Goal: Find specific page/section: Find specific page/section

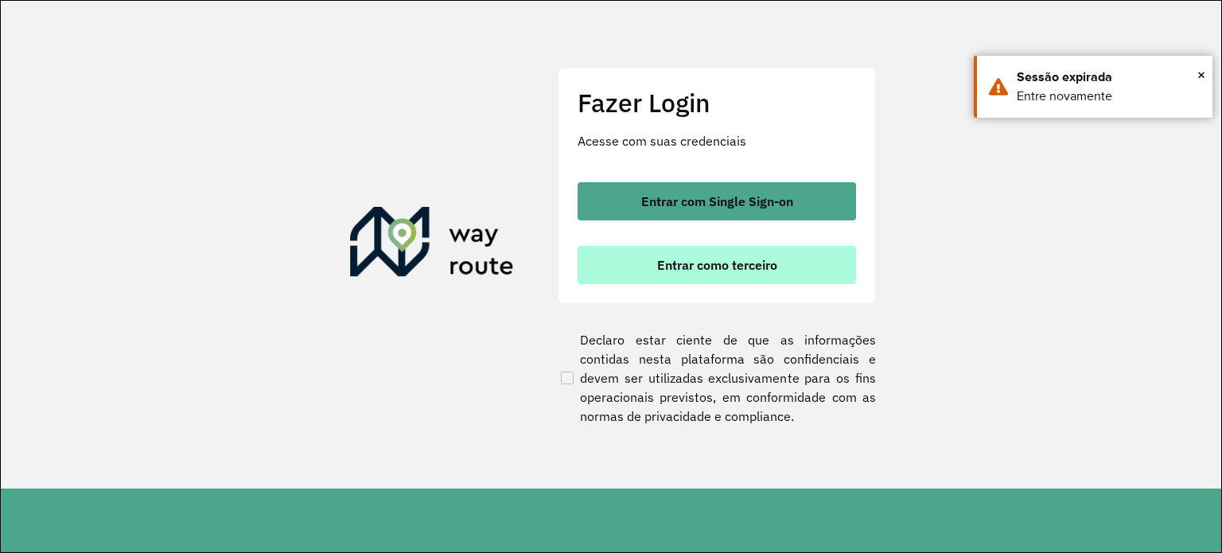
click at [706, 273] on button "Entrar como terceiro" at bounding box center [716, 265] width 278 height 38
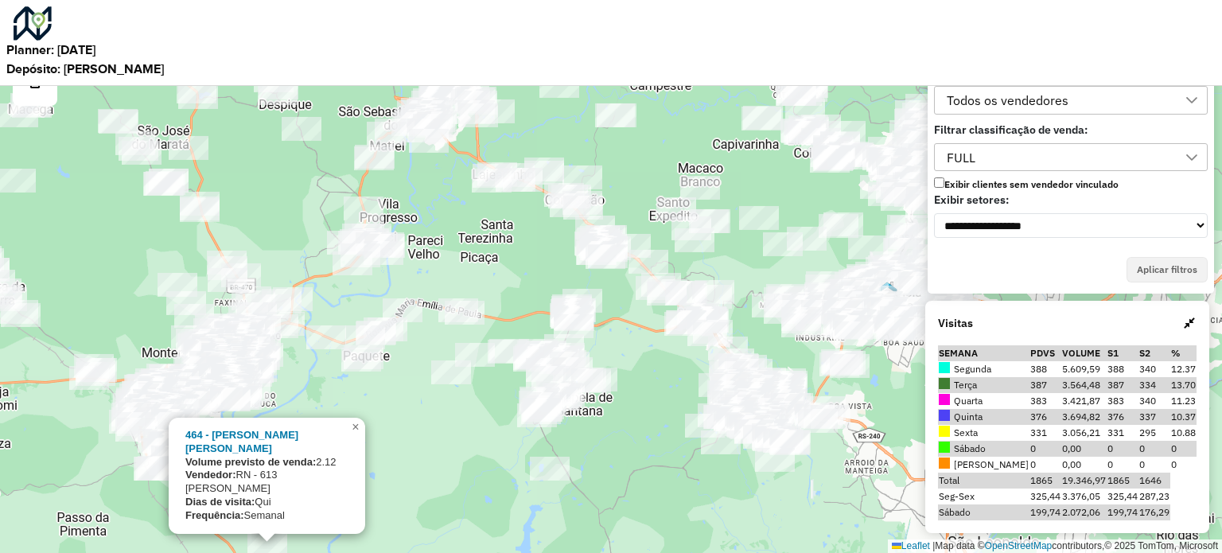
drag, startPoint x: 381, startPoint y: 387, endPoint x: 702, endPoint y: 310, distance: 329.7
click at [702, 310] on div "464 - MOACIR CHAGAS MARTIN Volume previsto de venda: 2.12 Vendedor: RN - 613 Th…" at bounding box center [611, 276] width 1222 height 553
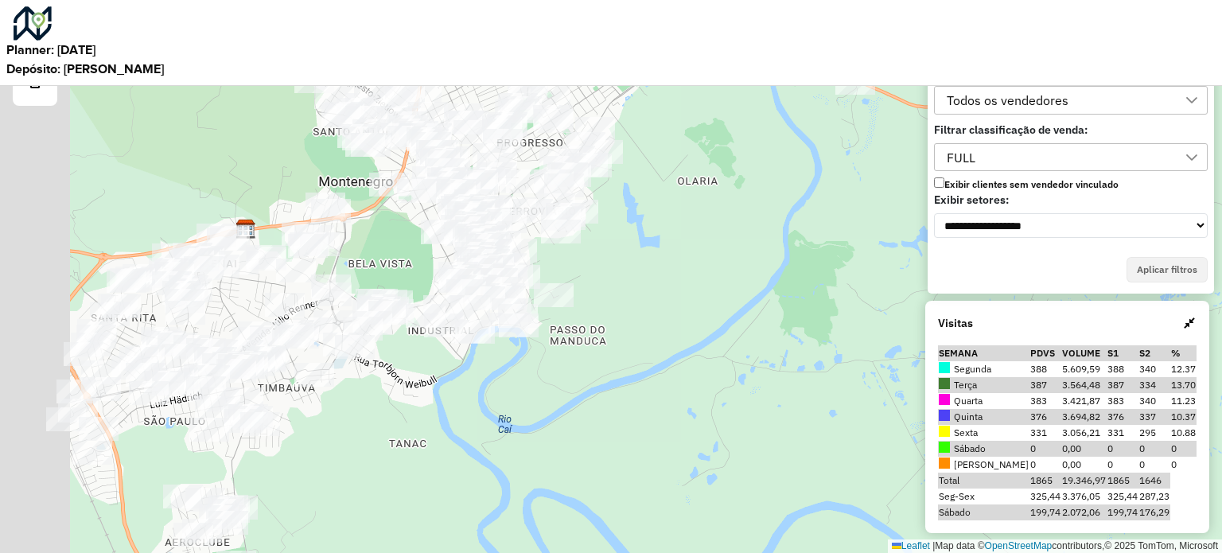
drag, startPoint x: 585, startPoint y: 337, endPoint x: 699, endPoint y: 406, distance: 133.1
click at [696, 406] on div "464 - MOACIR CHAGAS MARTIN Volume previsto de venda: 2.12 Vendedor: RN - 613 Th…" at bounding box center [611, 276] width 1222 height 553
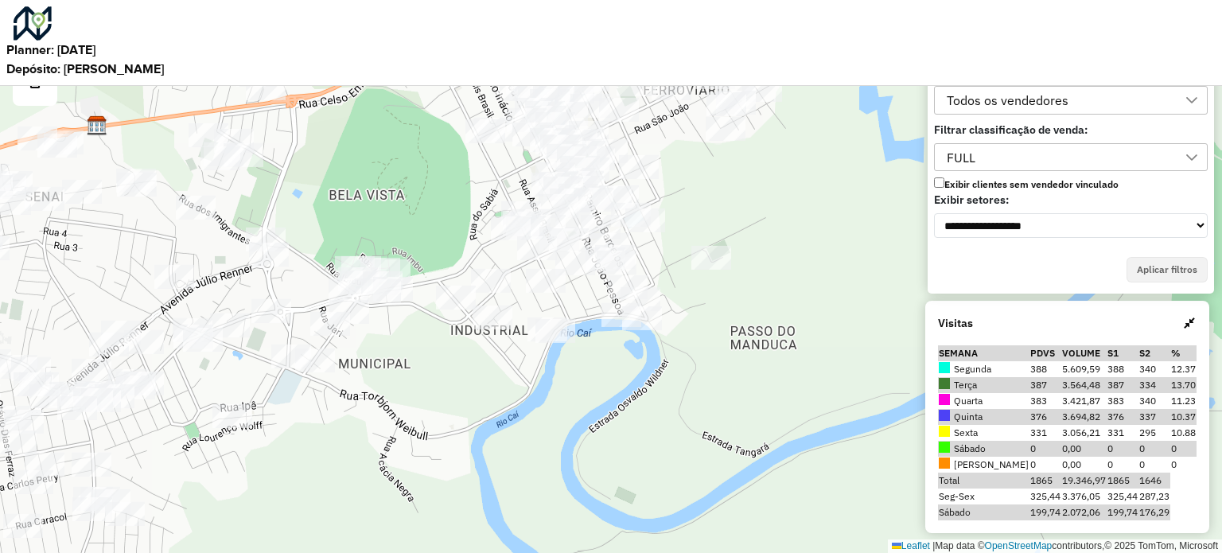
drag, startPoint x: 444, startPoint y: 375, endPoint x: 527, endPoint y: 451, distance: 113.2
click at [527, 451] on div "464 - MOACIR CHAGAS MARTIN Volume previsto de venda: 2.12 Vendedor: RN - 613 Th…" at bounding box center [611, 276] width 1222 height 553
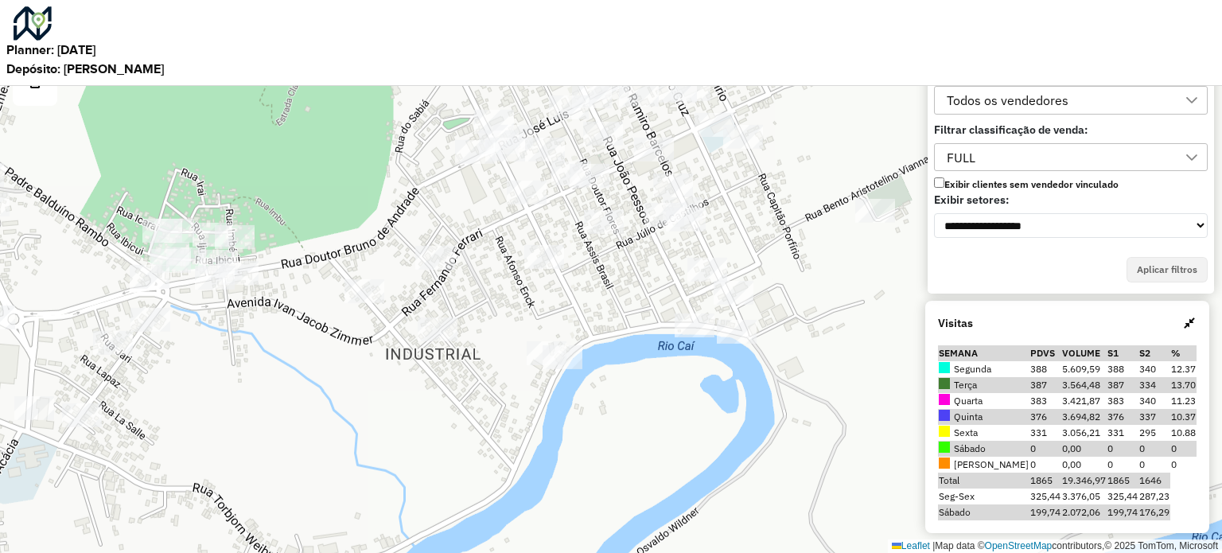
drag, startPoint x: 528, startPoint y: 441, endPoint x: 516, endPoint y: 551, distance: 110.4
click at [515, 551] on div "464 - MOACIR CHAGAS MARTIN Volume previsto de venda: 2.12 Vendedor: RN - 613 Th…" at bounding box center [611, 276] width 1222 height 553
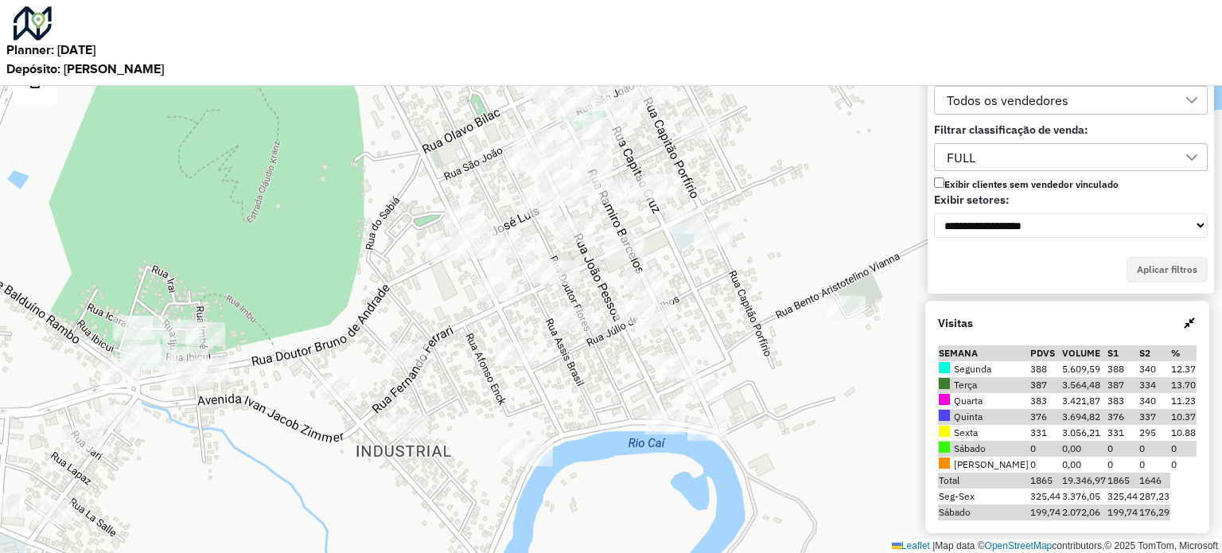
drag, startPoint x: 652, startPoint y: 338, endPoint x: 625, endPoint y: 422, distance: 88.5
click at [625, 422] on div "464 - MOACIR CHAGAS MARTIN Volume previsto de venda: 2.12 Vendedor: RN - 613 Th…" at bounding box center [611, 276] width 1222 height 553
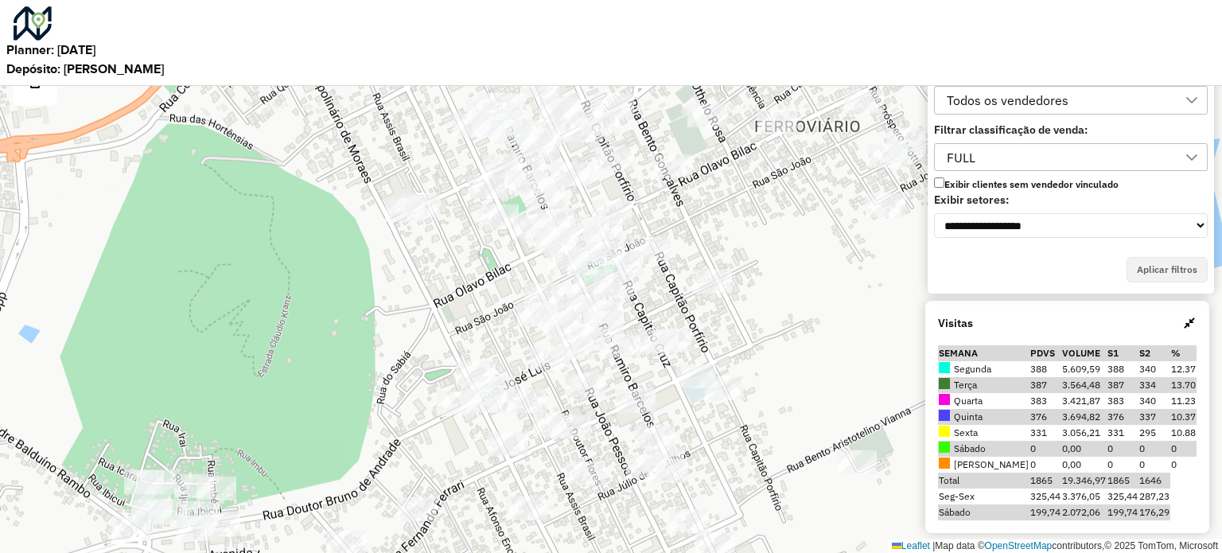
drag, startPoint x: 664, startPoint y: 300, endPoint x: 702, endPoint y: 330, distance: 48.7
click at [682, 410] on div "464 - MOACIR CHAGAS MARTIN Volume previsto de venda: 2.12 Vendedor: RN - 613 Th…" at bounding box center [611, 276] width 1222 height 553
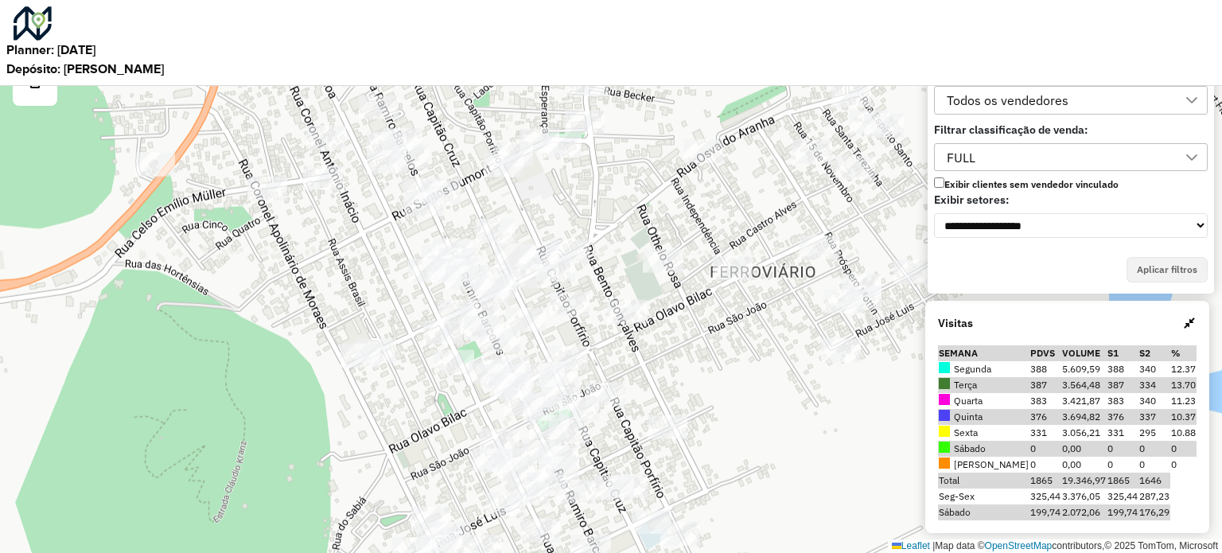
drag, startPoint x: 694, startPoint y: 274, endPoint x: 653, endPoint y: 398, distance: 130.5
click at [653, 398] on div "464 - MOACIR CHAGAS MARTIN Volume previsto de venda: 2.12 Vendedor: RN - 613 Th…" at bounding box center [611, 276] width 1222 height 553
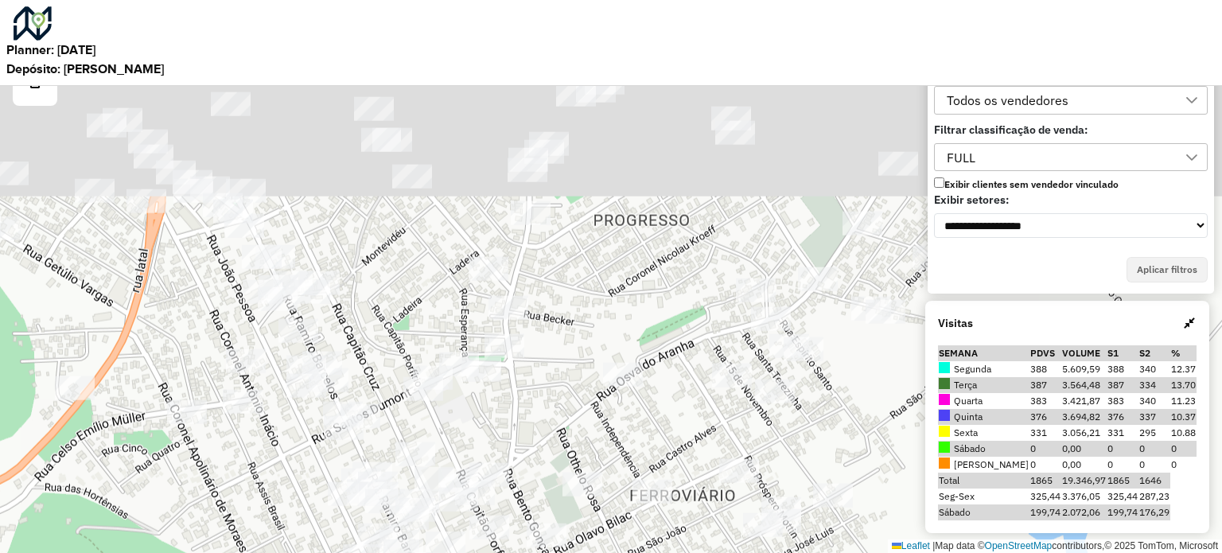
drag, startPoint x: 773, startPoint y: 239, endPoint x: 693, endPoint y: 408, distance: 186.8
click at [693, 461] on div "464 - MOACIR CHAGAS MARTIN Volume previsto de venda: 2.12 Vendedor: RN - 613 Th…" at bounding box center [611, 276] width 1222 height 553
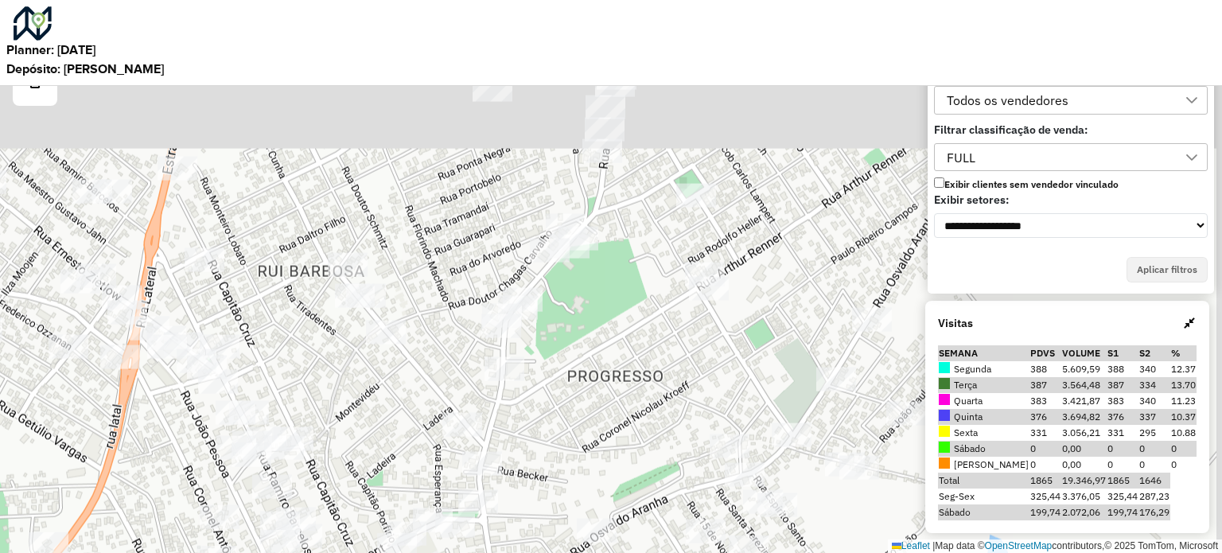
drag, startPoint x: 715, startPoint y: 247, endPoint x: 684, endPoint y: 434, distance: 189.5
click at [687, 441] on div "464 - MOACIR CHAGAS MARTIN Volume previsto de venda: 2.12 Vendedor: RN - 613 Th…" at bounding box center [611, 276] width 1222 height 553
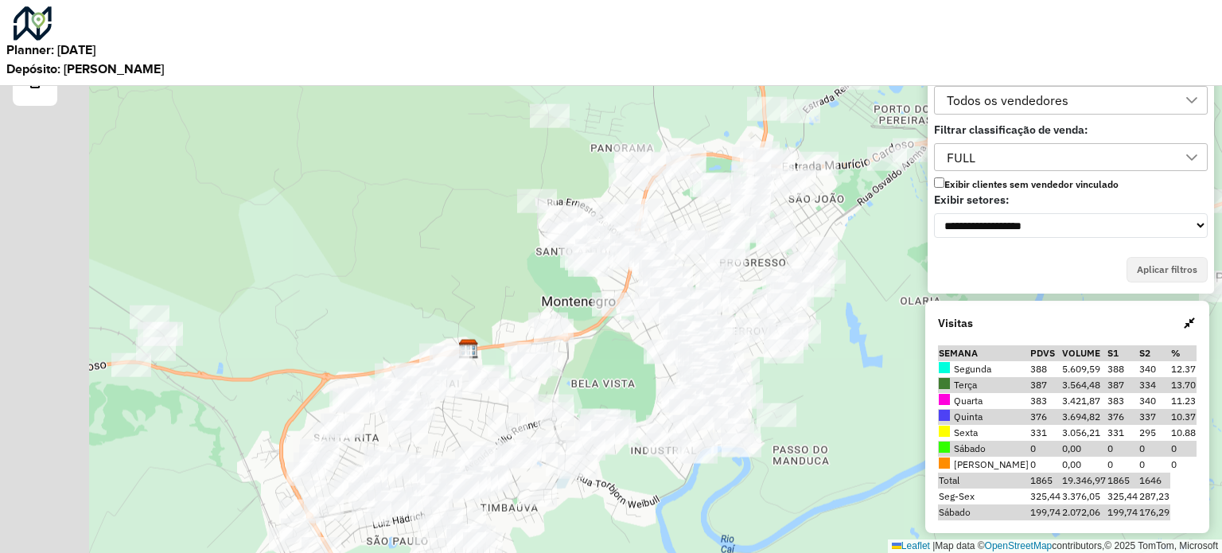
drag, startPoint x: 508, startPoint y: 364, endPoint x: 630, endPoint y: 262, distance: 158.7
click at [647, 251] on div at bounding box center [630, 258] width 40 height 24
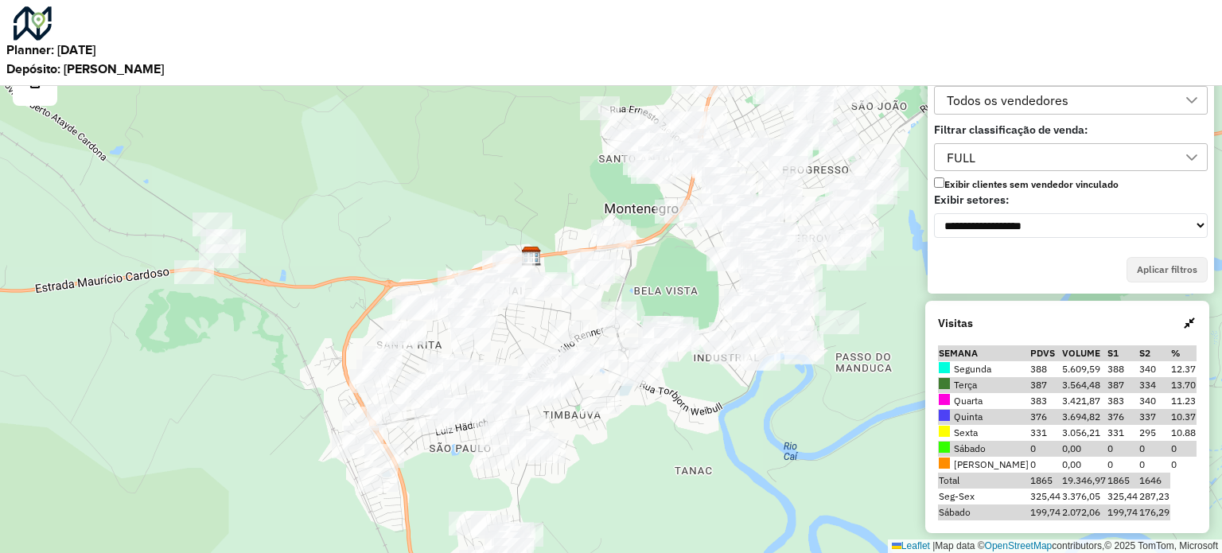
click at [564, 307] on div "464 - MOACIR CHAGAS MARTIN Volume previsto de venda: 2.12 Vendedor: RN - 613 Th…" at bounding box center [611, 276] width 1222 height 553
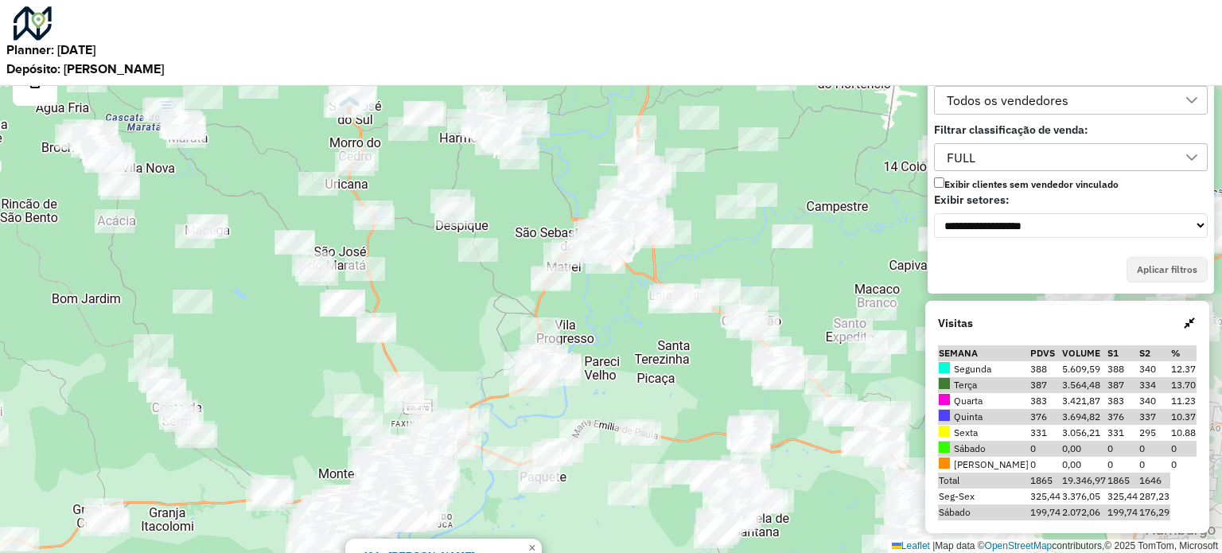
drag, startPoint x: 651, startPoint y: 340, endPoint x: 600, endPoint y: 344, distance: 51.1
click at [601, 344] on div "464 - MOACIR CHAGAS MARTIN Volume previsto de venda: 2.12 Vendedor: RN - 613 Th…" at bounding box center [611, 276] width 1222 height 553
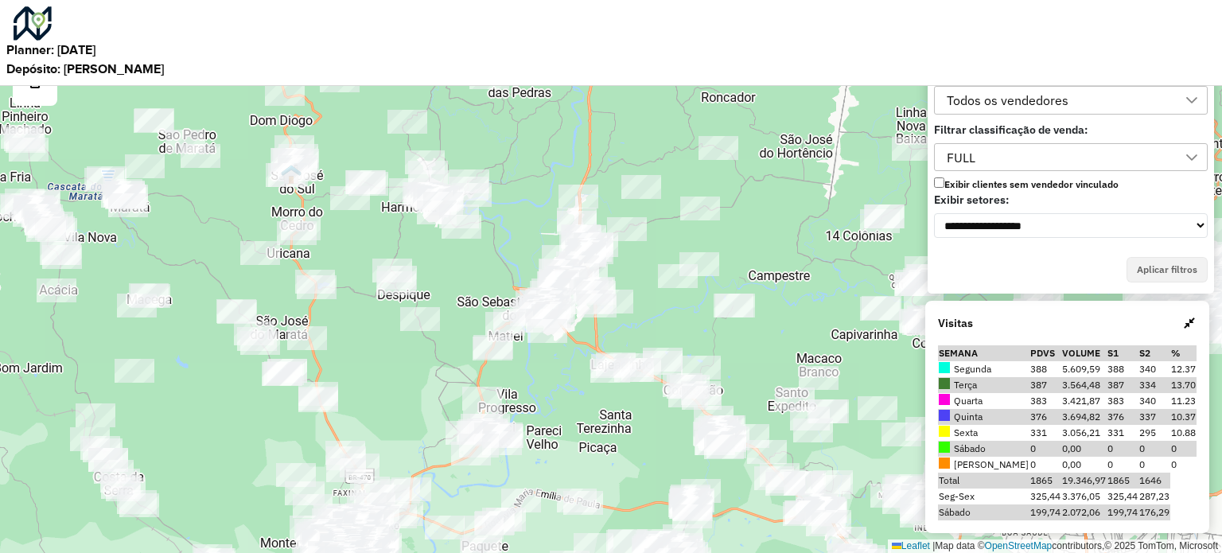
drag, startPoint x: 588, startPoint y: 380, endPoint x: 571, endPoint y: 431, distance: 53.6
click at [571, 431] on div "464 - MOACIR CHAGAS MARTIN Volume previsto de venda: 2.12 Vendedor: RN - 613 Th…" at bounding box center [611, 276] width 1222 height 553
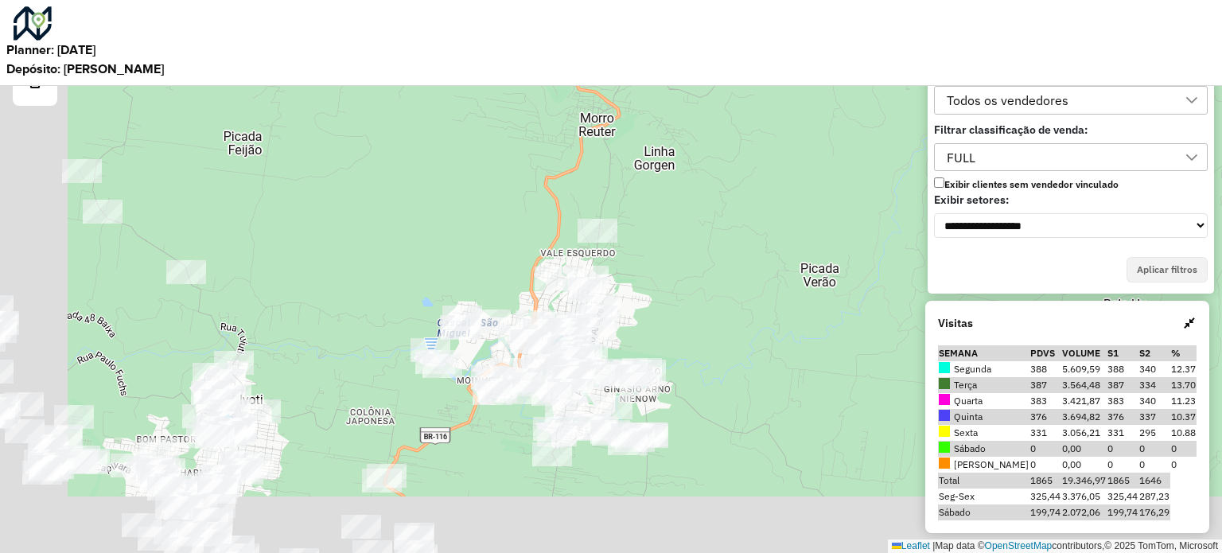
drag, startPoint x: 470, startPoint y: 404, endPoint x: 867, endPoint y: 266, distance: 420.1
click at [867, 266] on div "464 - MOACIR CHAGAS MARTIN Volume previsto de venda: 2.12 Vendedor: RN - 613 Th…" at bounding box center [611, 276] width 1222 height 553
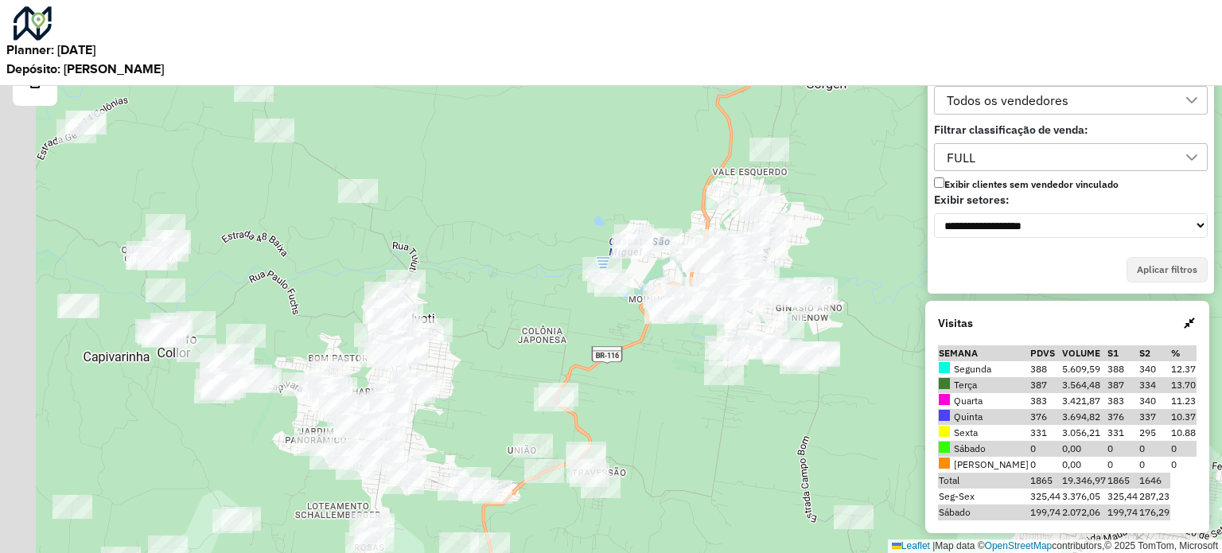
drag, startPoint x: 635, startPoint y: 451, endPoint x: 671, endPoint y: 416, distance: 50.1
click at [667, 422] on div "464 - MOACIR CHAGAS MARTIN Volume previsto de venda: 2.12 Vendedor: RN - 613 Th…" at bounding box center [611, 276] width 1222 height 553
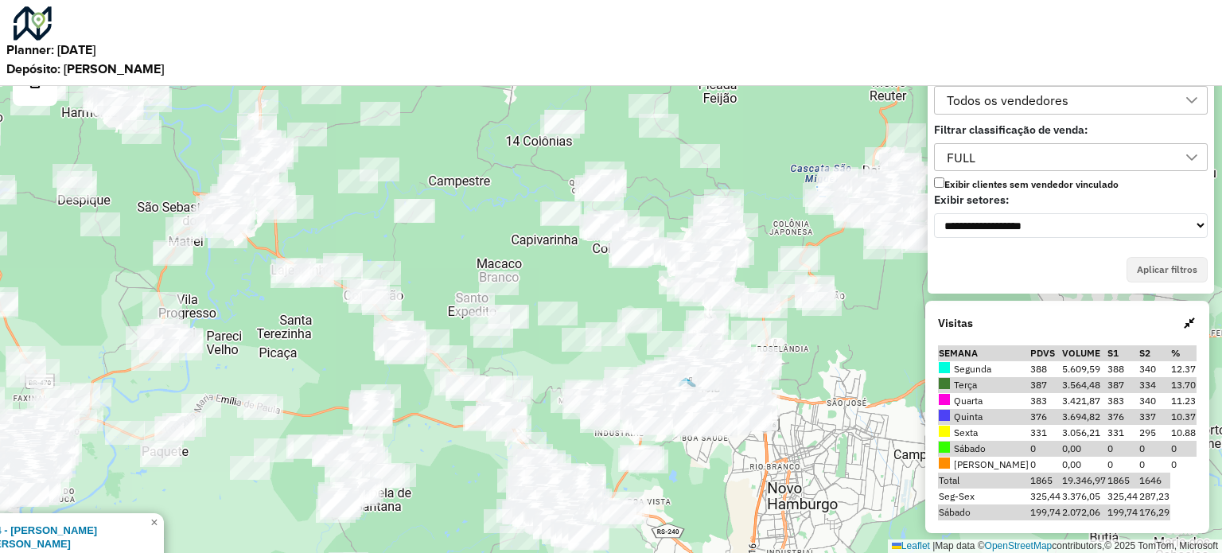
drag, startPoint x: 549, startPoint y: 332, endPoint x: 636, endPoint y: 358, distance: 91.1
click at [636, 358] on div "464 - MOACIR CHAGAS MARTIN Volume previsto de venda: 2.12 Vendedor: RN - 613 Th…" at bounding box center [611, 276] width 1222 height 553
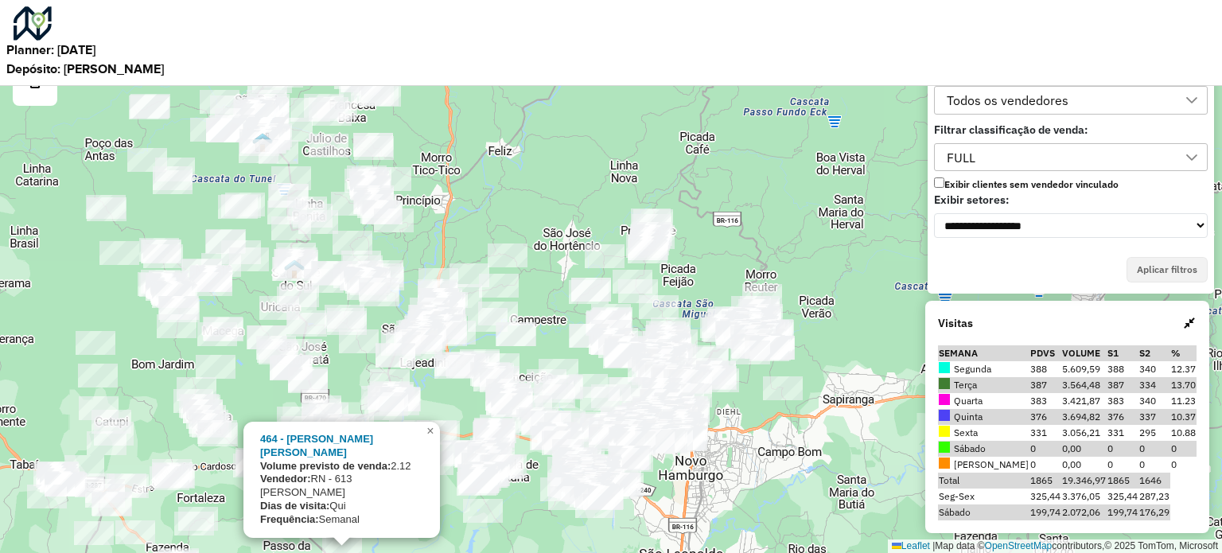
click at [569, 426] on div at bounding box center [550, 438] width 40 height 24
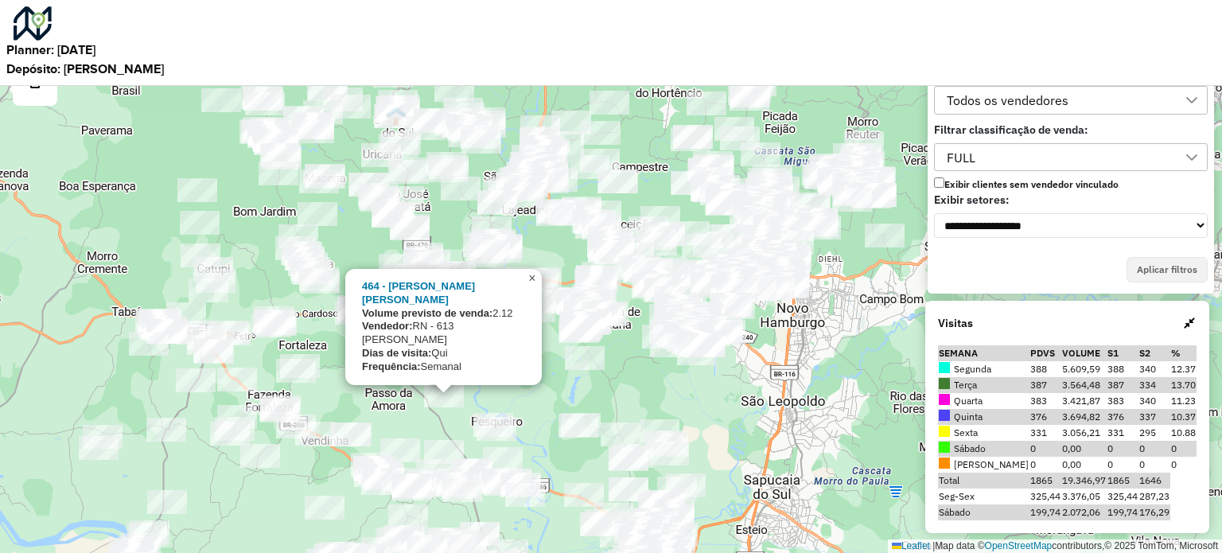
click at [538, 288] on link "×" at bounding box center [532, 278] width 19 height 19
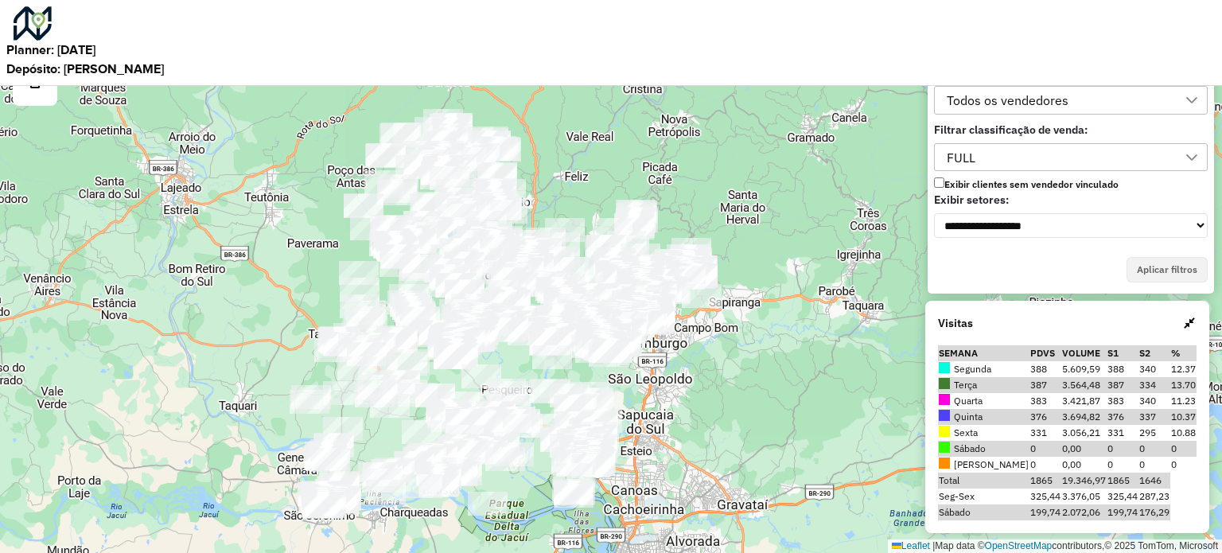
drag, startPoint x: 584, startPoint y: 470, endPoint x: 605, endPoint y: 373, distance: 99.4
click at [605, 373] on div "Leaflet | Map data © OpenStreetMap contributors,© 2025 TomTom, Microsoft" at bounding box center [611, 276] width 1222 height 553
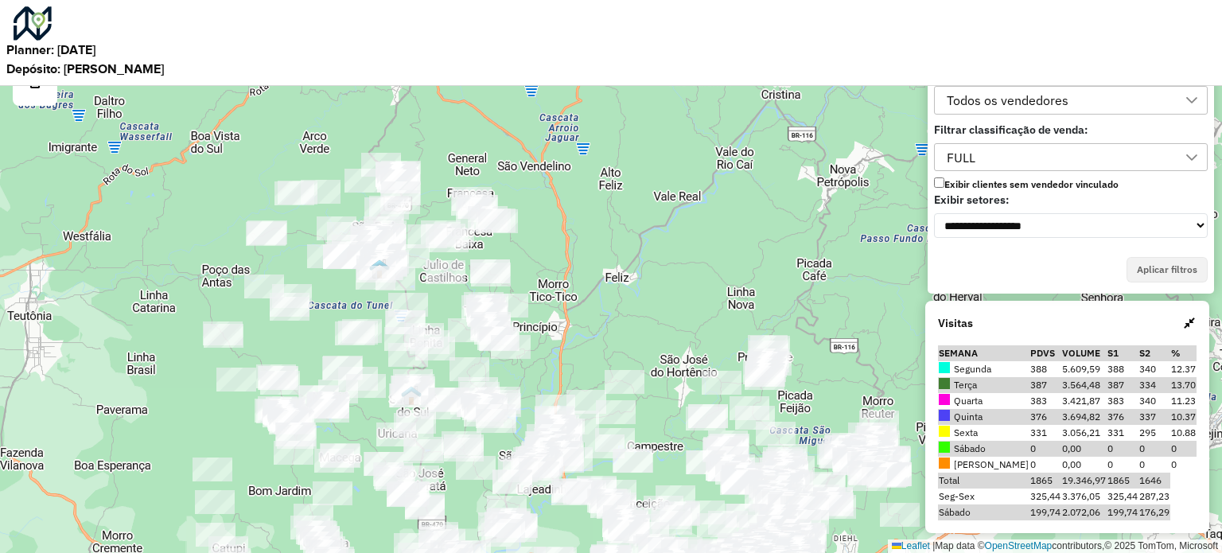
drag, startPoint x: 471, startPoint y: 375, endPoint x: 434, endPoint y: 215, distance: 164.8
click at [434, 215] on div "Leaflet | Map data © OpenStreetMap contributors,© 2025 TomTom, Microsoft" at bounding box center [611, 276] width 1222 height 553
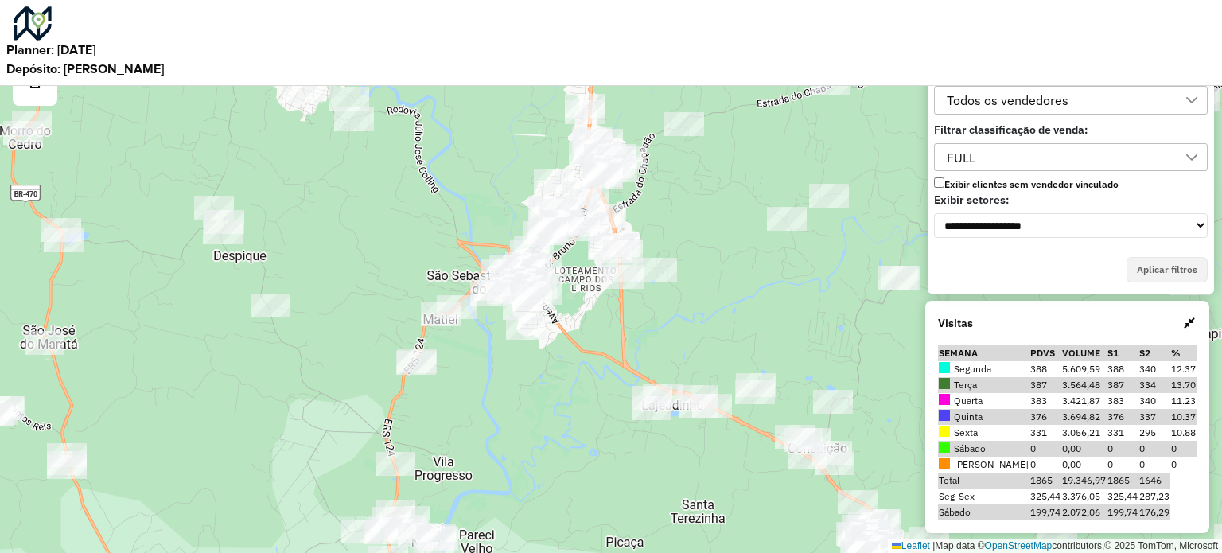
drag, startPoint x: 554, startPoint y: 270, endPoint x: 554, endPoint y: 330, distance: 60.4
click at [554, 305] on div at bounding box center [542, 293] width 40 height 24
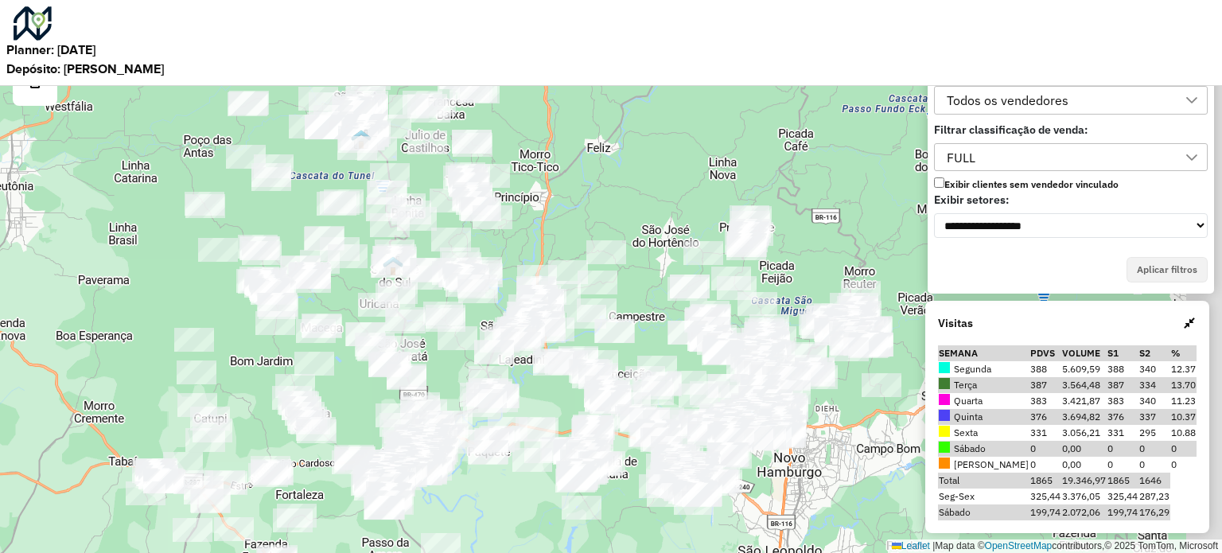
drag, startPoint x: 759, startPoint y: 249, endPoint x: 627, endPoint y: 251, distance: 132.0
click at [630, 251] on div "Leaflet | Map data © OpenStreetMap contributors,© 2025 TomTom, Microsoft" at bounding box center [611, 276] width 1222 height 553
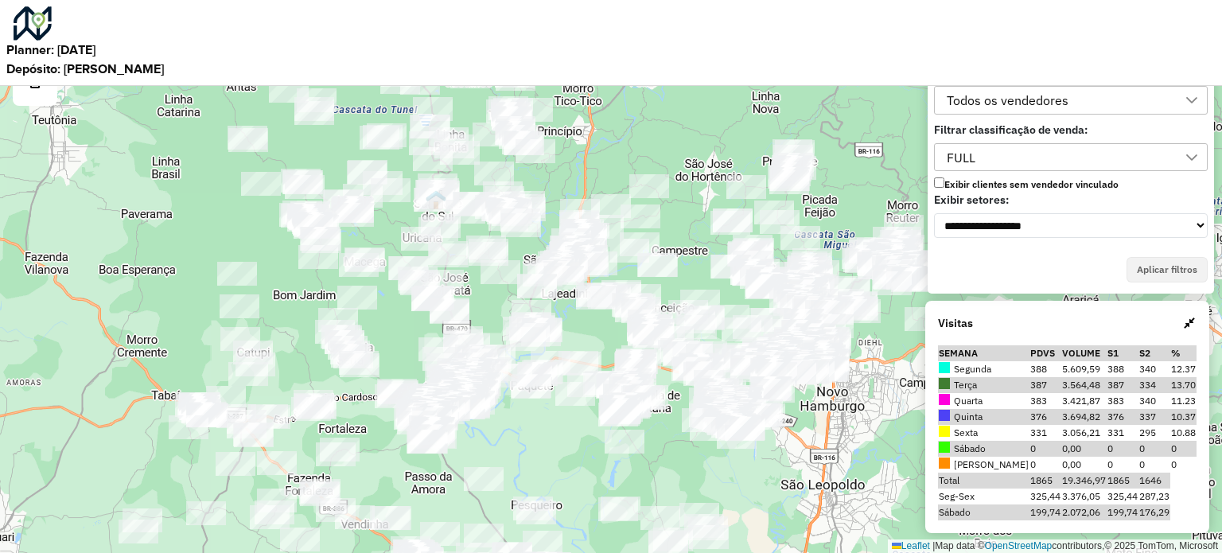
drag, startPoint x: 228, startPoint y: 406, endPoint x: 291, endPoint y: 332, distance: 97.7
click at [287, 336] on div "Leaflet | Map data © OpenStreetMap contributors,© 2025 TomTom, Microsoft" at bounding box center [611, 276] width 1222 height 553
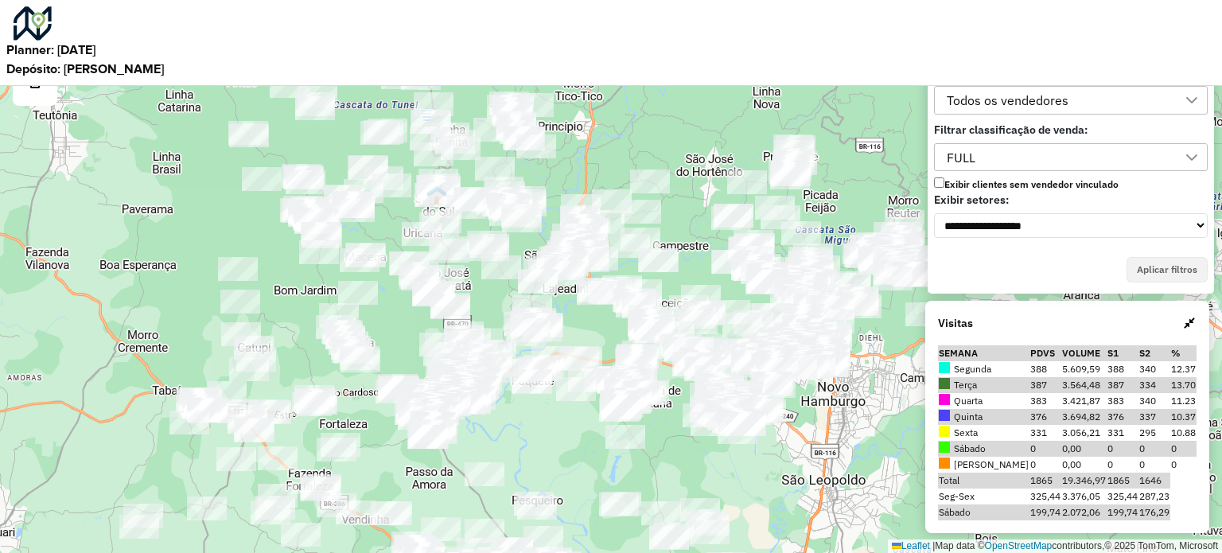
click at [977, 160] on div "FULL" at bounding box center [961, 157] width 40 height 27
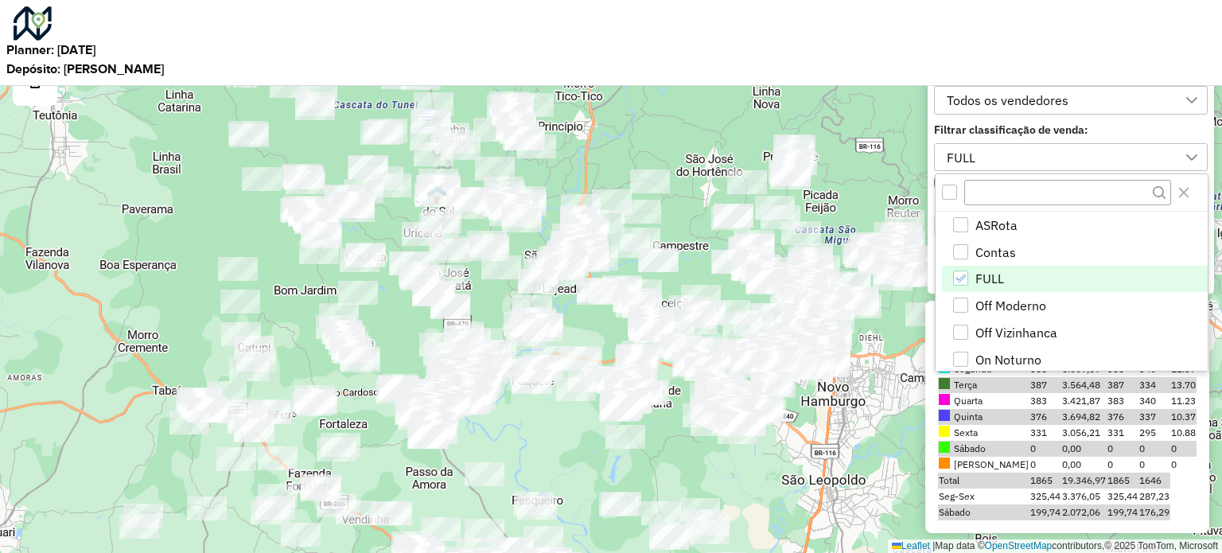
click at [1201, 193] on div at bounding box center [1071, 192] width 272 height 37
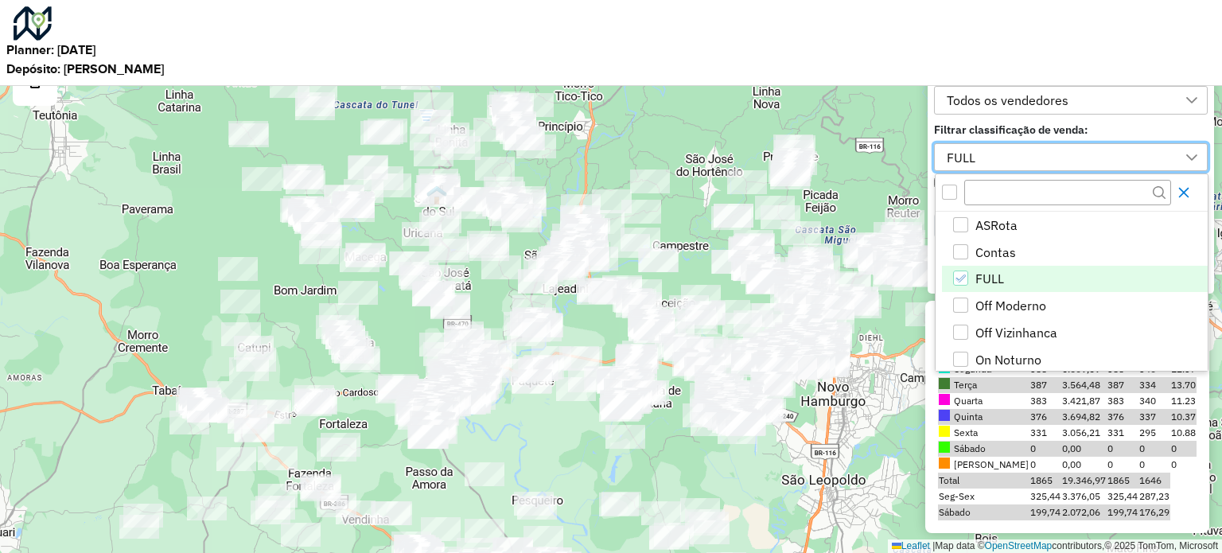
click at [1190, 194] on icon "Close" at bounding box center [1183, 192] width 13 height 13
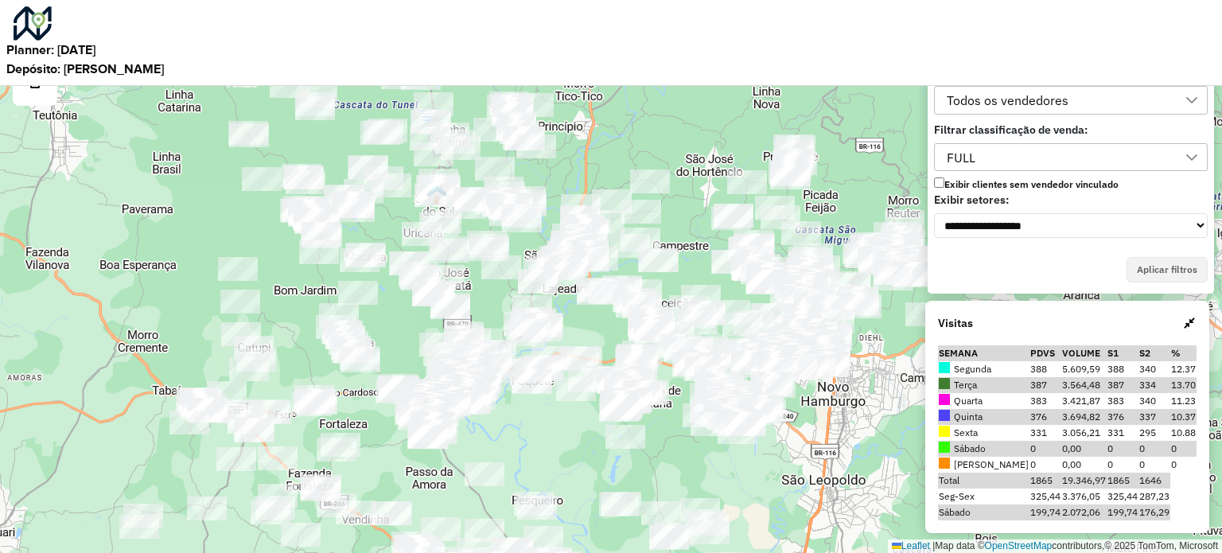
click at [1043, 104] on div "Todos os vendedores" at bounding box center [1007, 100] width 133 height 27
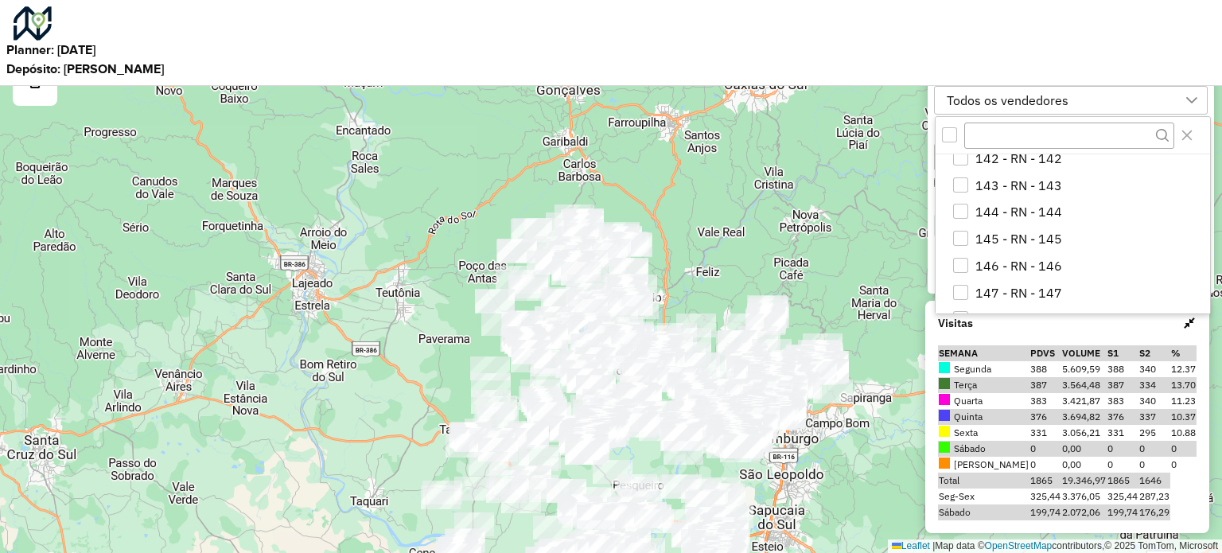
scroll to position [1034, 0]
click at [1184, 137] on icon "Close" at bounding box center [1186, 135] width 10 height 10
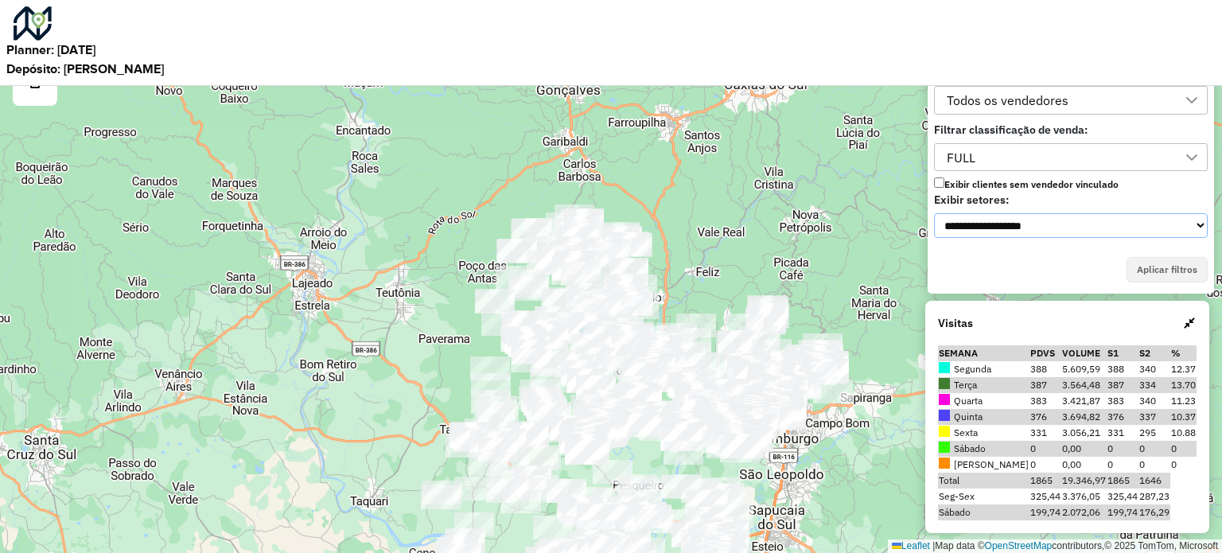
click at [994, 226] on select "**********" at bounding box center [1071, 225] width 274 height 25
click at [994, 228] on select "**********" at bounding box center [1071, 225] width 274 height 25
click at [1025, 146] on div "FULL" at bounding box center [1058, 157] width 235 height 27
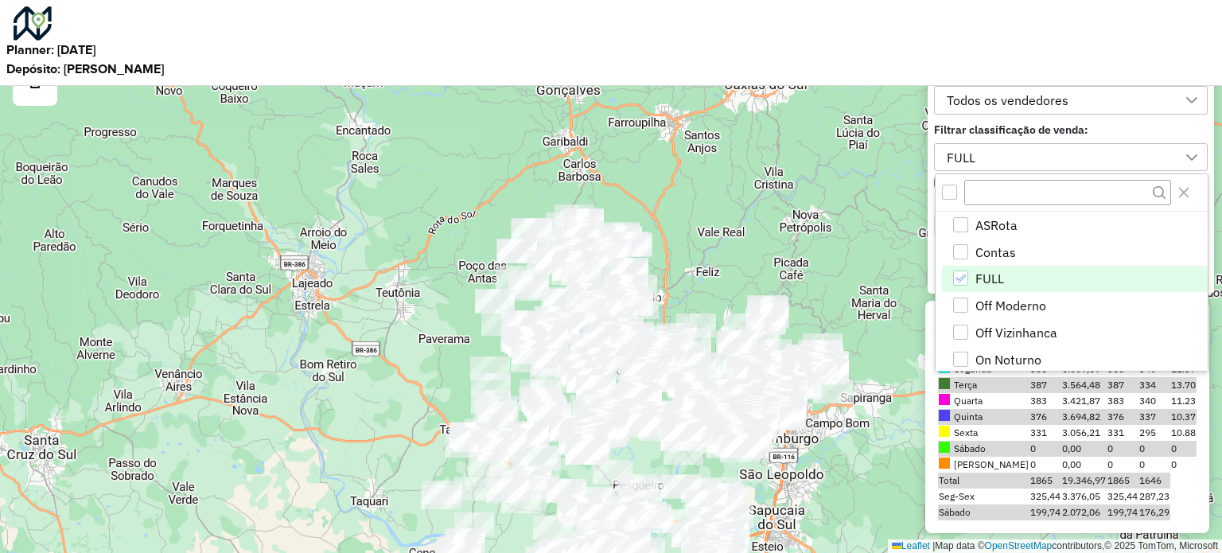
click at [1025, 146] on div "FULL" at bounding box center [1058, 157] width 235 height 27
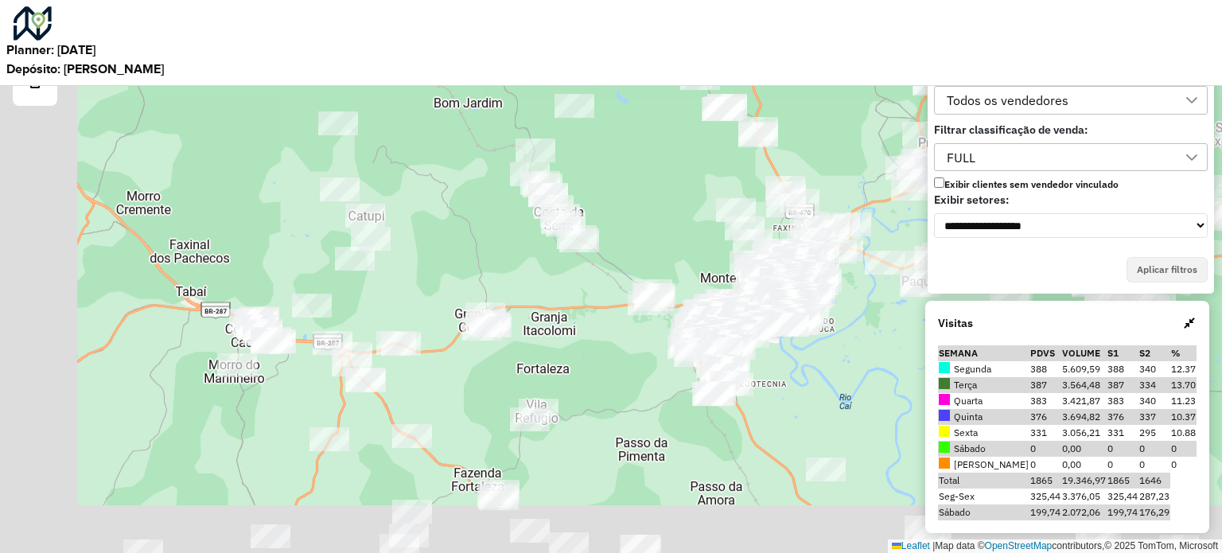
drag, startPoint x: 589, startPoint y: 497, endPoint x: 764, endPoint y: 380, distance: 209.8
click at [764, 380] on div "Leaflet | Map data © OpenStreetMap contributors,© 2025 TomTom, Microsoft" at bounding box center [611, 276] width 1222 height 553
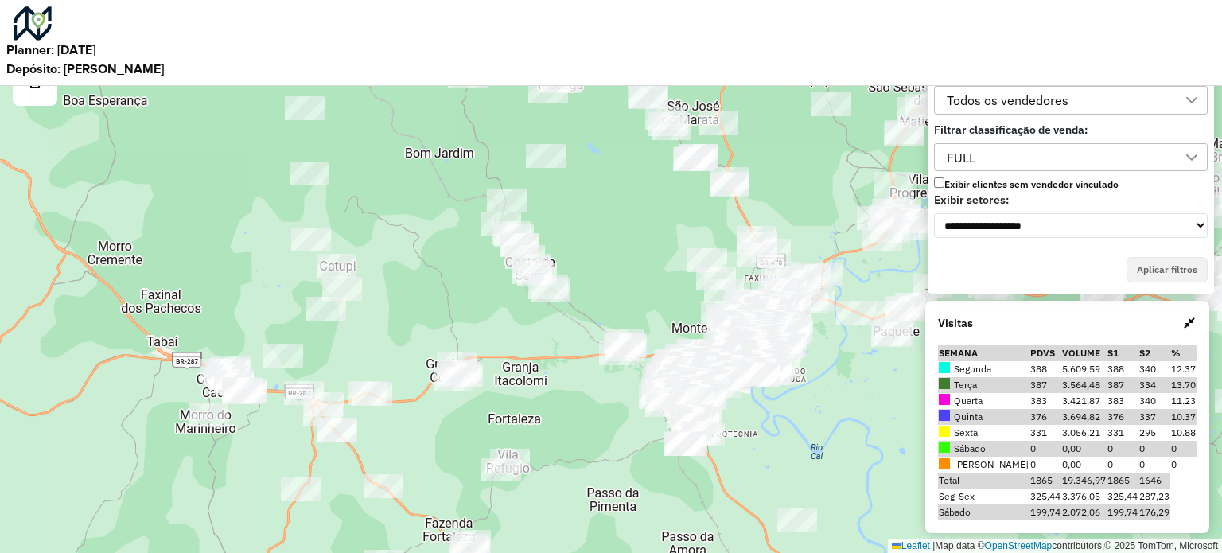
drag, startPoint x: 754, startPoint y: 368, endPoint x: 717, endPoint y: 429, distance: 70.7
click at [717, 429] on div "Leaflet | Map data © OpenStreetMap contributors,© 2025 TomTom, Microsoft" at bounding box center [611, 276] width 1222 height 553
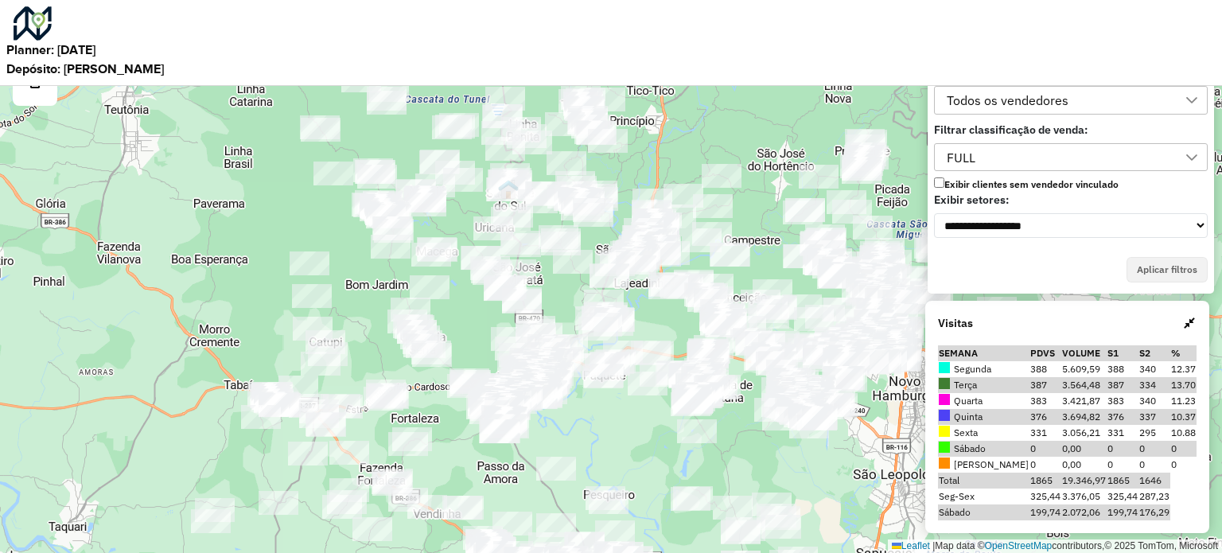
scroll to position [10, 72]
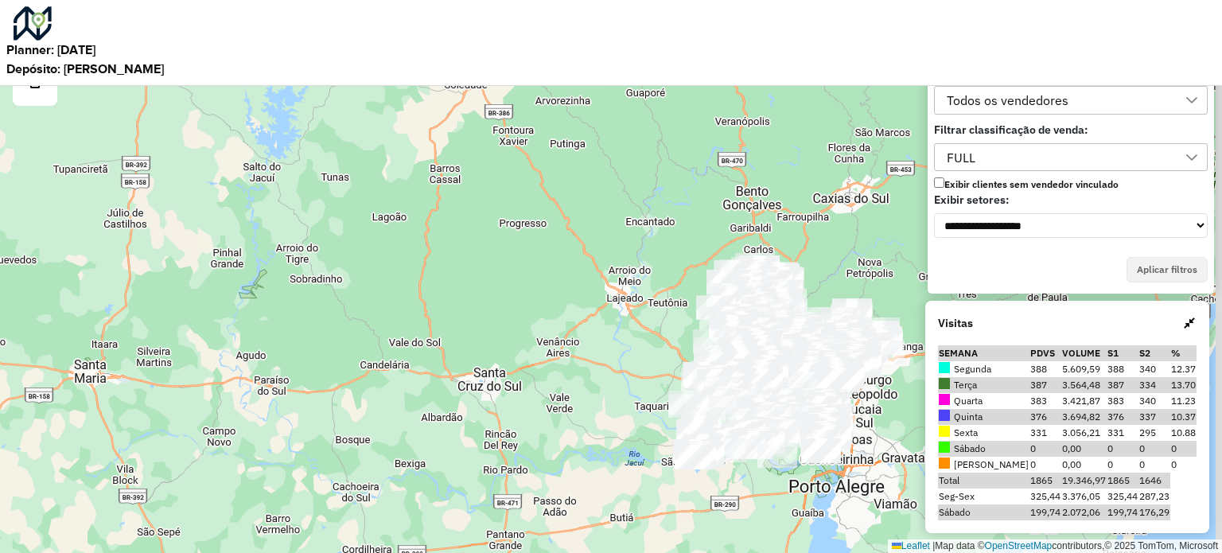
click at [449, 400] on div at bounding box center [449, 400] width 0 height 0
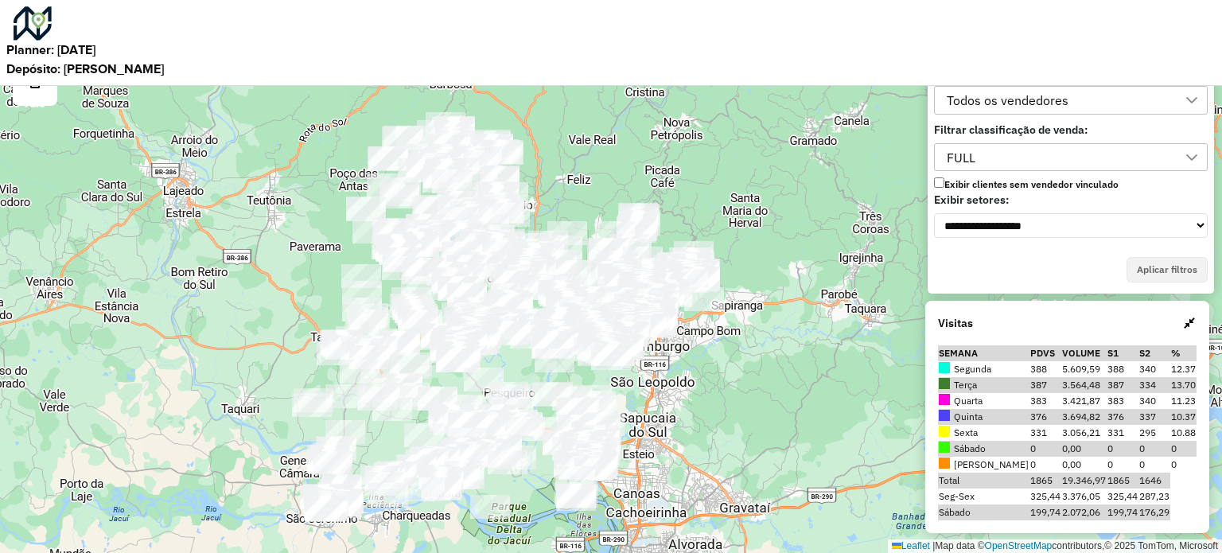
drag, startPoint x: 629, startPoint y: 381, endPoint x: 615, endPoint y: 426, distance: 46.8
click at [615, 426] on div "Leaflet | Map data © OpenStreetMap contributors,© 2025 TomTom, Microsoft" at bounding box center [611, 276] width 1222 height 553
